Goal: Find specific page/section: Find specific page/section

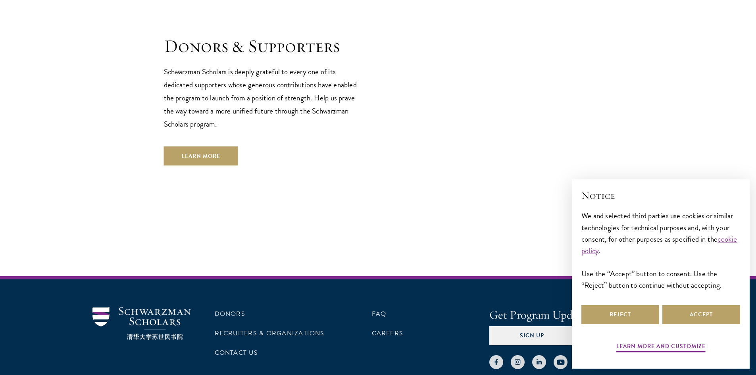
scroll to position [2283, 0]
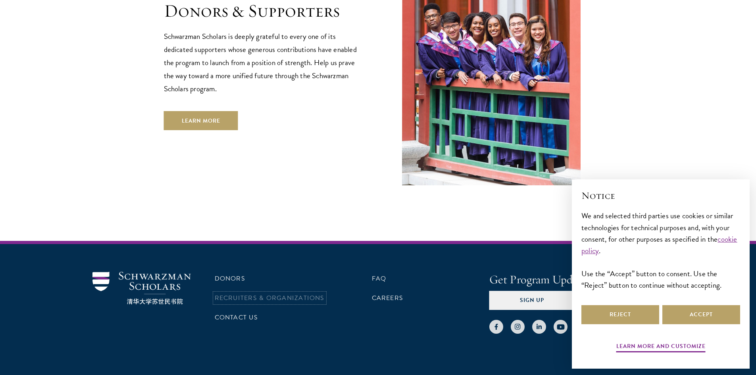
click at [244, 293] on link "Recruiters & Organizations" at bounding box center [270, 298] width 110 height 10
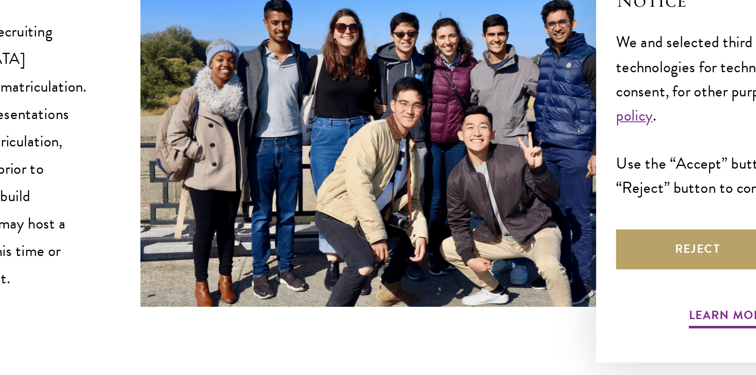
scroll to position [2844, 0]
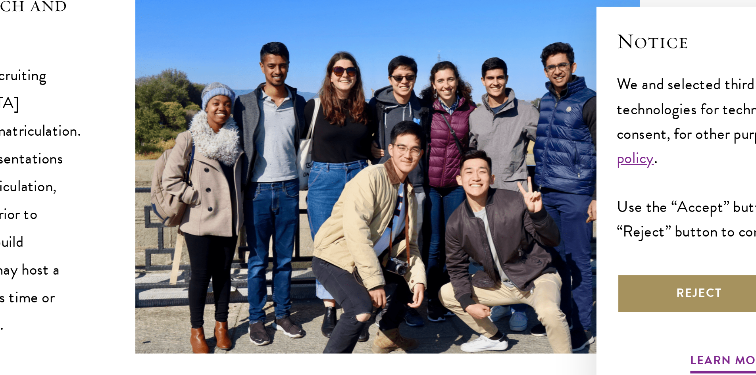
click at [603, 319] on button "Reject" at bounding box center [620, 314] width 78 height 19
